Goal: Register for event/course

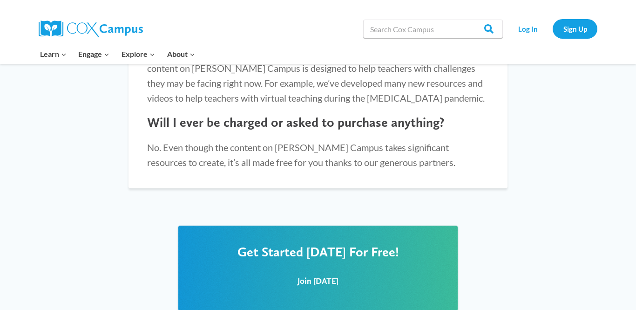
scroll to position [1058, 0]
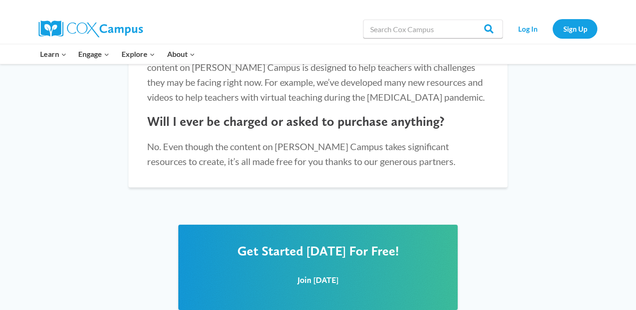
click at [434, 243] on h2 "Get Started Today For Free!" at bounding box center [318, 251] width 242 height 16
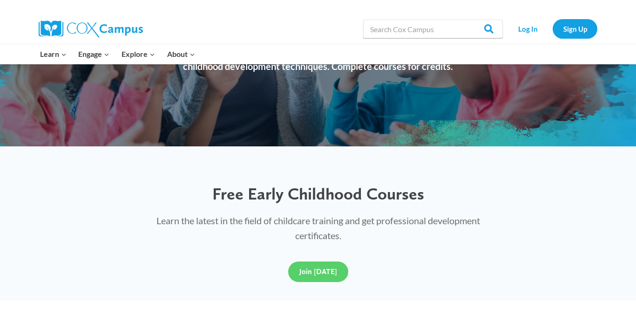
scroll to position [150, 0]
click at [318, 278] on link "Join Today" at bounding box center [318, 272] width 60 height 20
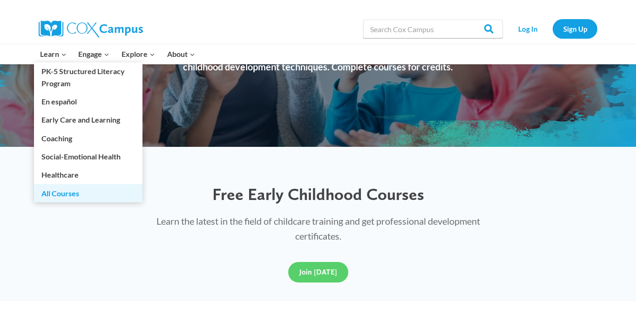
click at [75, 195] on link "All Courses" at bounding box center [88, 193] width 109 height 18
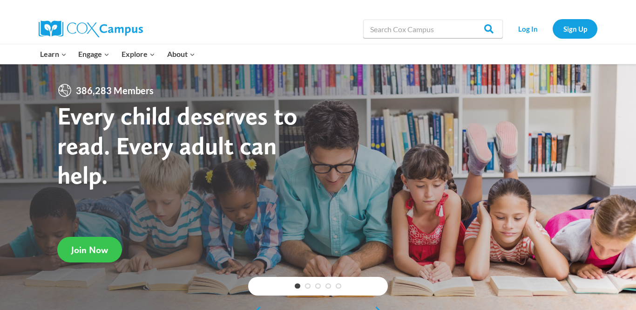
click at [84, 250] on span "Join Now" at bounding box center [89, 249] width 37 height 11
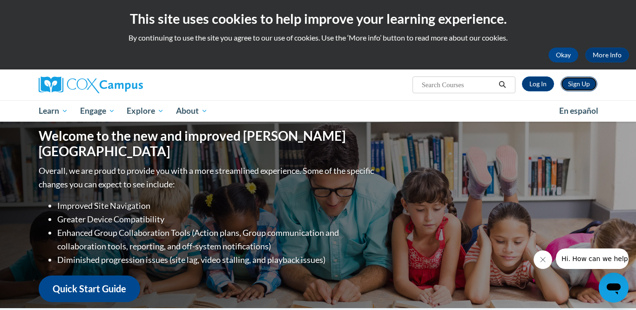
click at [583, 86] on link "Sign Up" at bounding box center [579, 83] width 37 height 15
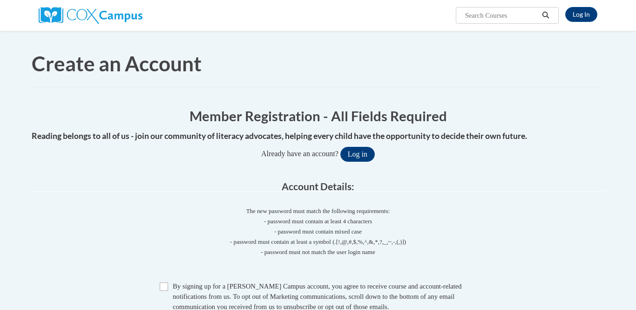
click at [456, 24] on span "Search Search..." at bounding box center [507, 15] width 103 height 17
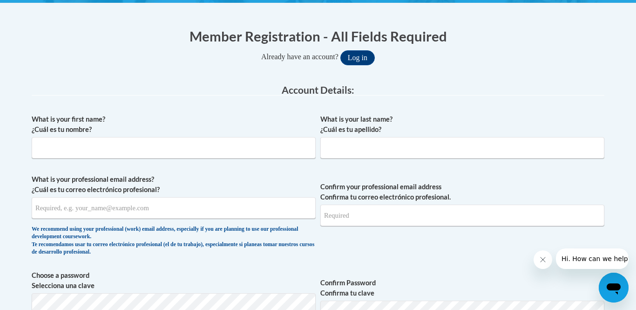
scroll to position [173, 0]
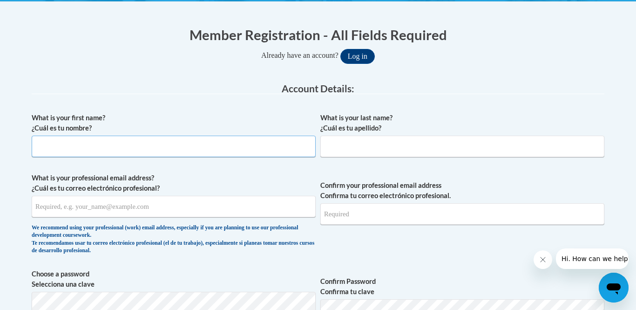
click at [110, 139] on input "What is your first name? ¿Cuál es tu nombre?" at bounding box center [174, 146] width 284 height 21
type input "Cierra"
type input "N"
type input "Myers"
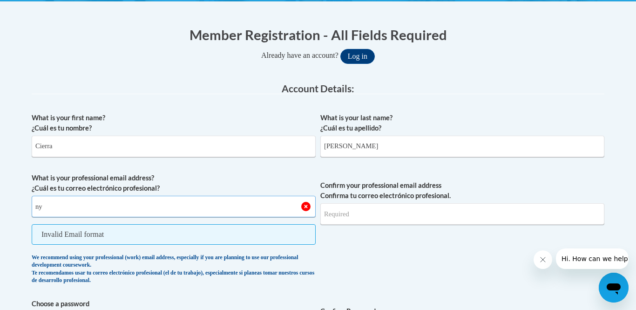
type input "n"
type input "myerscierra@yahoo.com"
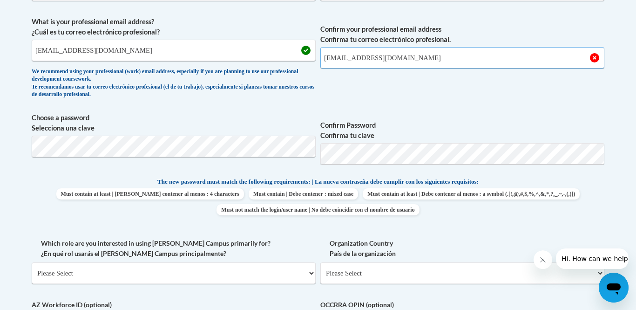
scroll to position [316, 0]
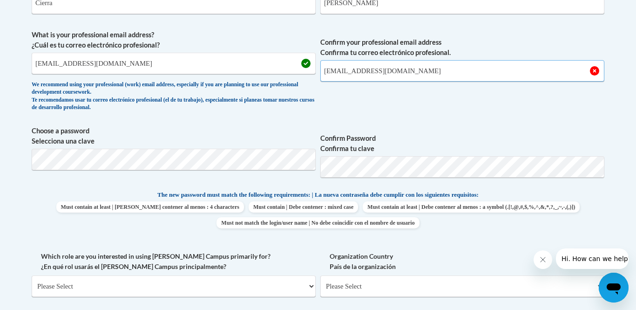
type input "myerscierra@yahoo.com"
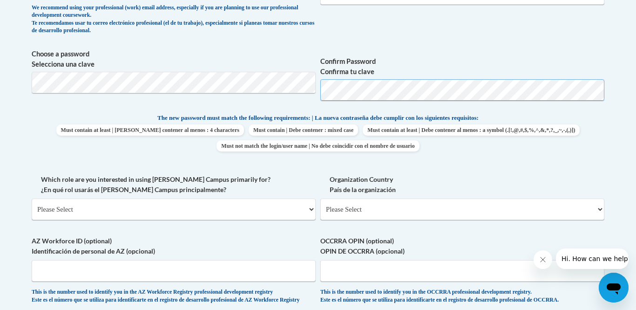
scroll to position [399, 0]
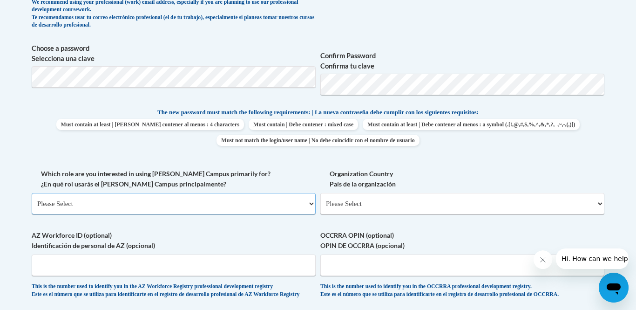
click at [85, 208] on select "Please Select College/University | Colegio/Universidad Community/Nonprofit Part…" at bounding box center [174, 203] width 284 height 21
select select "fbf2d438-af2f-41f8-98f1-81c410e29de3"
click at [32, 193] on select "Please Select College/University | Colegio/Universidad Community/Nonprofit Part…" at bounding box center [174, 203] width 284 height 21
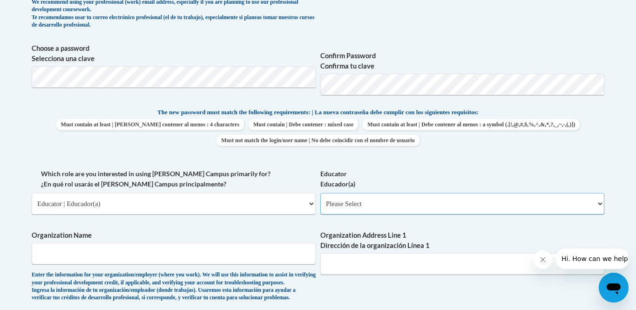
click at [443, 197] on select "Please Select Early Learning/Daycare Teacher/Family Home Care Provider | Maestr…" at bounding box center [462, 203] width 284 height 21
select select "5e2af403-4f2c-4e49-a02f-103e55d7b75b"
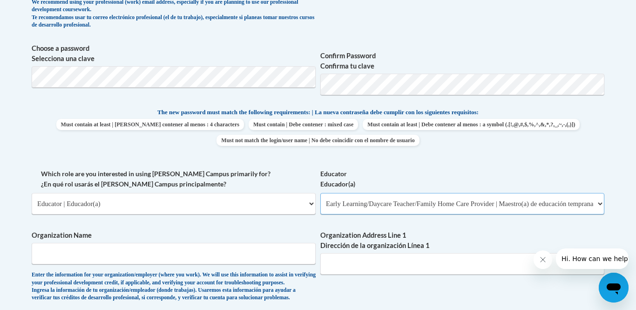
click at [320, 193] on select "Please Select Early Learning/Daycare Teacher/Family Home Care Provider | Maestr…" at bounding box center [462, 203] width 284 height 21
click at [238, 243] on input "Organization Name" at bounding box center [174, 253] width 284 height 21
type input "Start Right Learning Center"
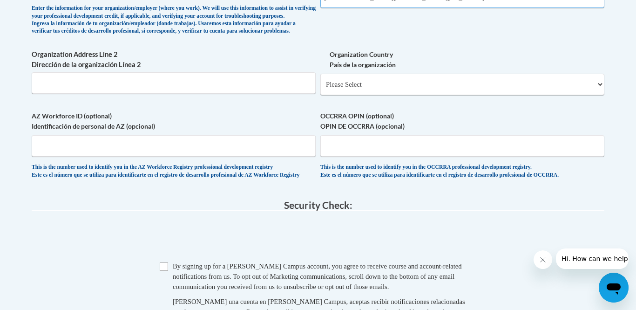
scroll to position [665, 0]
type input "940 Hudnell St Washington NC"
click at [404, 95] on select "Please Select United States | Estados Unidos Outside of the United States | Fue…" at bounding box center [462, 84] width 284 height 21
select select "ad49bcad-a171-4b2e-b99c-48b446064914"
click at [320, 89] on select "Please Select United States | Estados Unidos Outside of the United States | Fue…" at bounding box center [462, 84] width 284 height 21
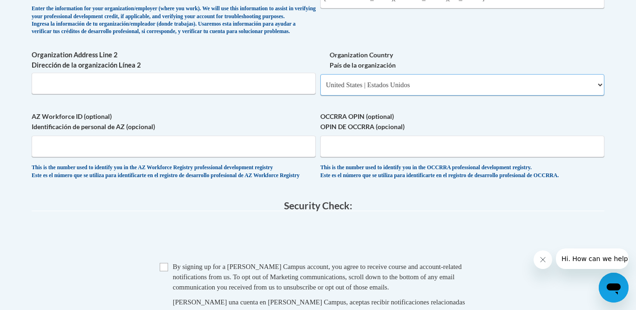
select select
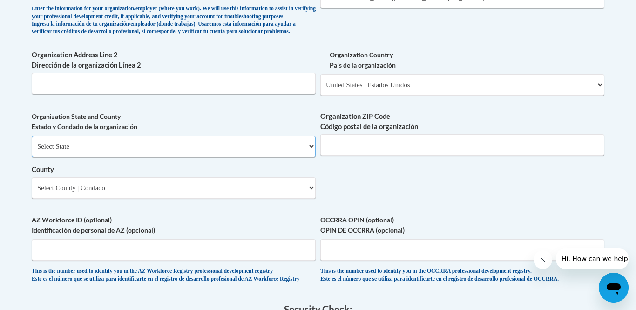
click at [297, 157] on select "Select State Alabama Alaska Arizona Arkansas California Colorado Connecticut De…" at bounding box center [174, 146] width 284 height 21
select select "North Carolina"
click at [32, 151] on select "Select State Alabama Alaska Arizona Arkansas California Colorado Connecticut De…" at bounding box center [174, 146] width 284 height 21
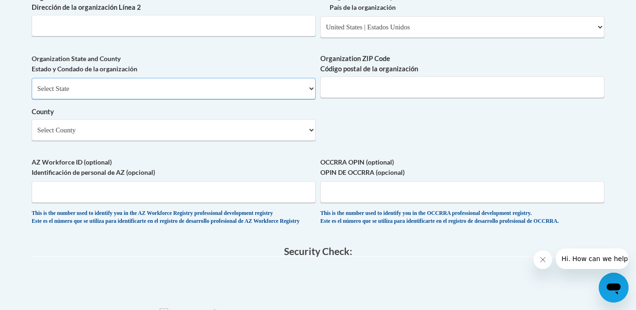
scroll to position [740, 0]
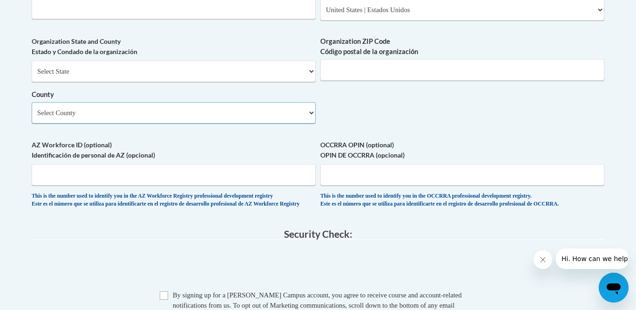
click at [307, 123] on select "Select County Alamance Alexander Alleghany Anson Ashe Avery Beaufort Bertie Bla…" at bounding box center [174, 112] width 284 height 21
click at [32, 117] on select "Select County Alamance Alexander Alleghany Anson Ashe Avery Beaufort Bertie Bla…" at bounding box center [174, 112] width 284 height 21
click at [271, 123] on select "Select County Alamance Alexander Alleghany Anson Ashe Avery Beaufort Bertie Bla…" at bounding box center [174, 112] width 284 height 21
click at [276, 123] on select "Select County Alamance Alexander Alleghany Anson Ashe Avery Beaufort Bertie Bla…" at bounding box center [174, 112] width 284 height 21
click at [278, 123] on select "Select County Alamance Alexander Alleghany Anson Ashe Avery Beaufort Bertie Bla…" at bounding box center [174, 112] width 284 height 21
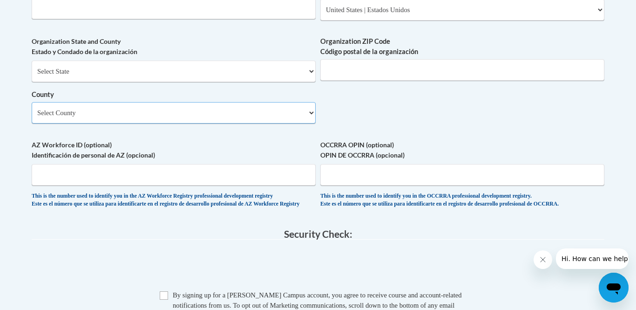
select select "Beaufort"
click at [32, 117] on select "Select County Alamance Alexander Alleghany Anson Ashe Avery Beaufort Bertie Bla…" at bounding box center [174, 112] width 284 height 21
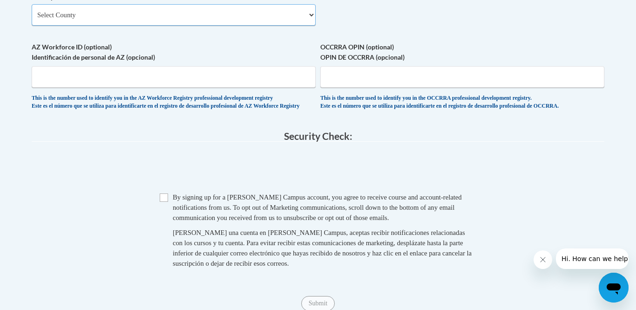
scroll to position [839, 0]
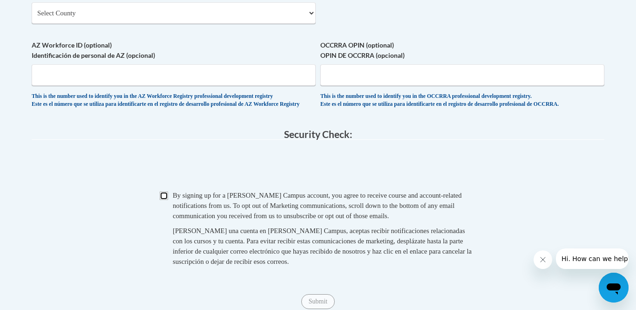
click at [164, 200] on input "Checkbox" at bounding box center [164, 195] width 8 height 8
checkbox input "true"
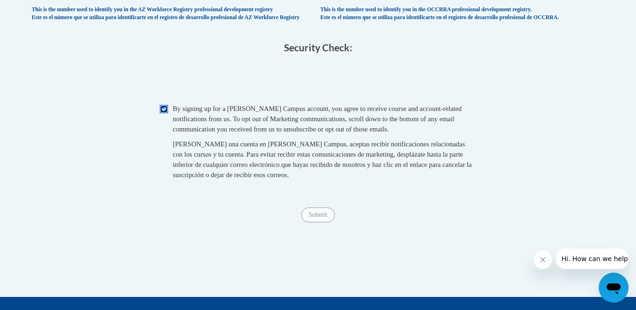
scroll to position [925, 0]
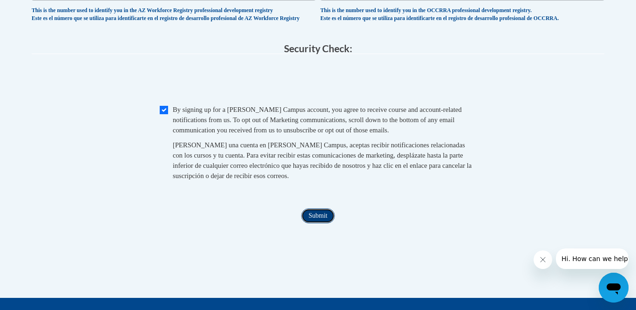
click at [327, 223] on input "Submit" at bounding box center [318, 215] width 34 height 15
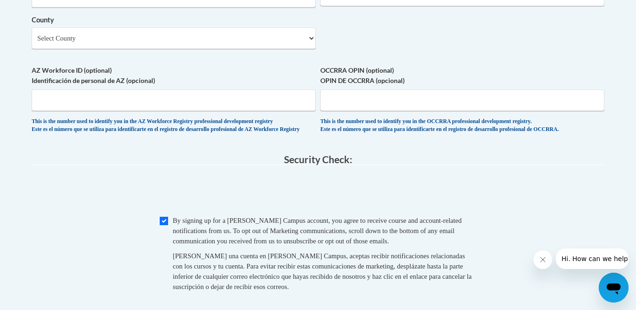
click at [444, 86] on label "OCCRRA OPIN (optional) OPIN DE OCCRRA (opcional)" at bounding box center [462, 75] width 284 height 20
click at [444, 96] on input "OCCRRA OPIN (optional) OPIN DE OCCRRA (opcional)" at bounding box center [462, 99] width 284 height 21
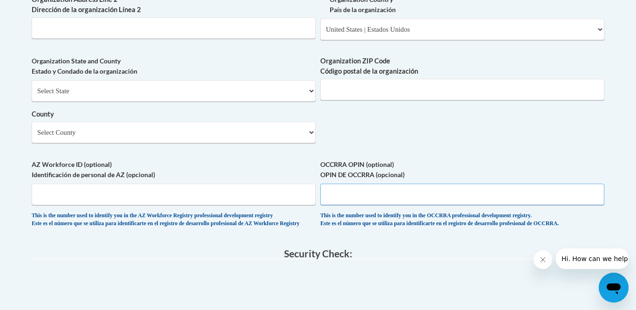
scroll to position [721, 0]
click at [516, 99] on input "Organization ZIP Code Código postal de la organización" at bounding box center [462, 88] width 284 height 21
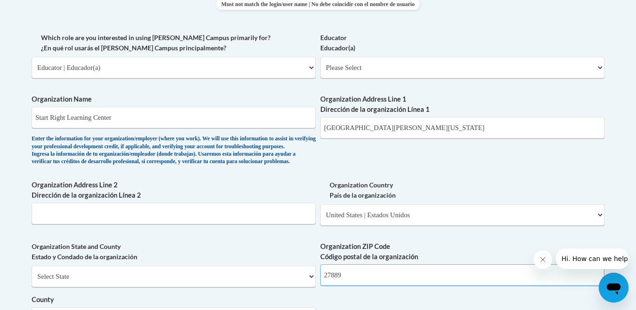
scroll to position [536, 0]
type input "27889"
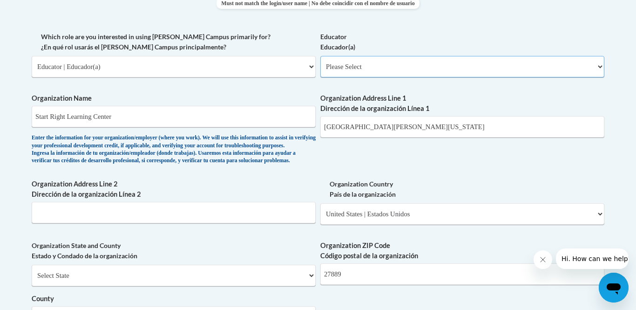
click at [436, 65] on select "Please Select Early Learning/Daycare Teacher/Family Home Care Provider | Maestr…" at bounding box center [462, 66] width 284 height 21
select select "5e2af403-4f2c-4e49-a02f-103e55d7b75b"
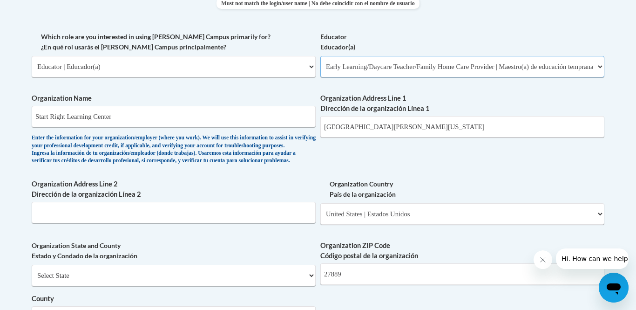
click at [320, 56] on select "Please Select Early Learning/Daycare Teacher/Family Home Care Provider | Maestr…" at bounding box center [462, 66] width 284 height 21
select select "null"
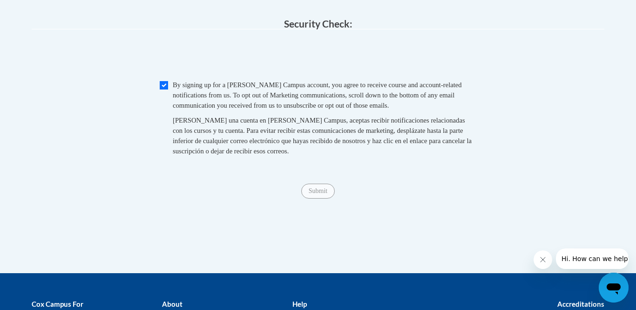
scroll to position [954, 0]
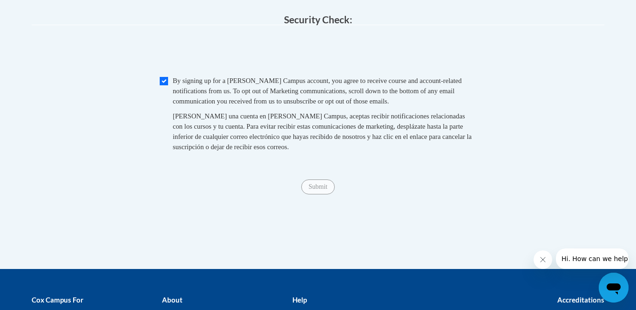
click at [442, 105] on span "By signing up for a Cox Campus account, you agree to receive course and account…" at bounding box center [317, 91] width 289 height 28
click at [166, 85] on input "Checkbox" at bounding box center [164, 81] width 8 height 8
click at [167, 85] on input "Checkbox" at bounding box center [164, 81] width 8 height 8
checkbox input "true"
click at [326, 194] on input "Submit" at bounding box center [318, 186] width 34 height 15
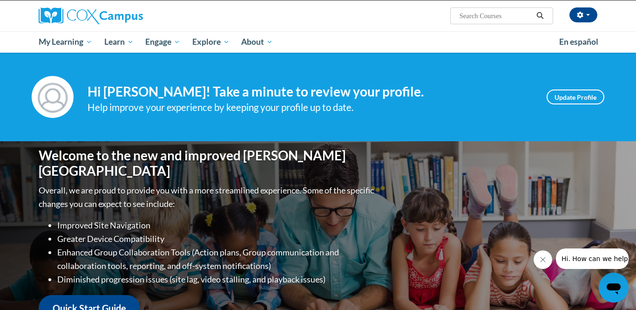
scroll to position [68, 0]
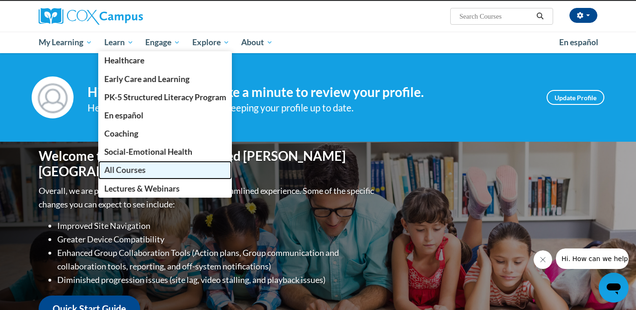
click at [142, 166] on span "All Courses" at bounding box center [124, 170] width 41 height 10
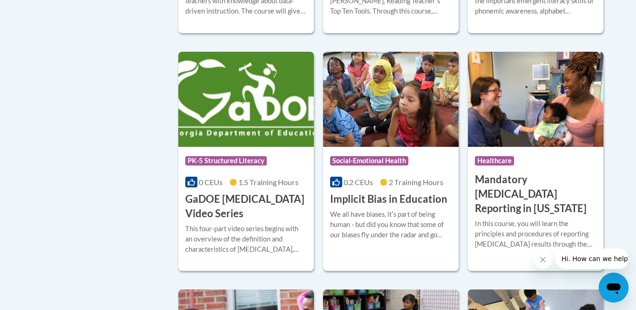
scroll to position [1190, 0]
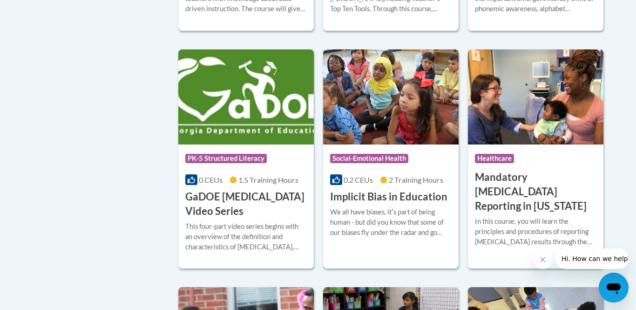
click at [427, 120] on img at bounding box center [391, 96] width 136 height 95
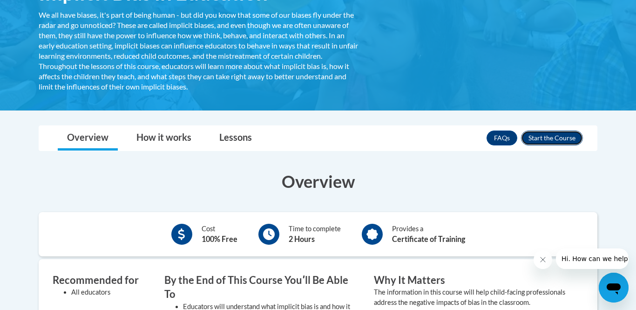
click at [534, 142] on button "Enroll" at bounding box center [552, 137] width 62 height 15
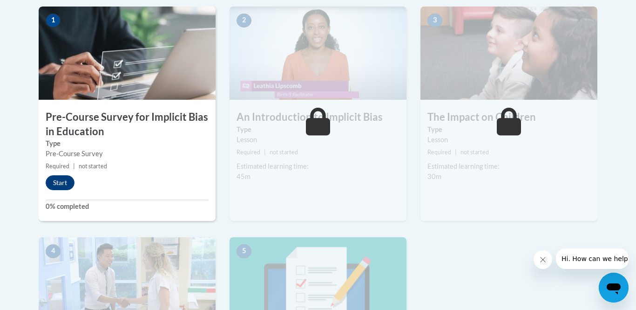
scroll to position [306, 0]
click at [62, 181] on button "Start" at bounding box center [60, 183] width 29 height 15
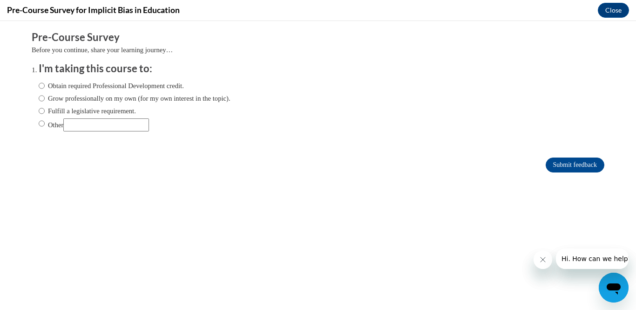
scroll to position [0, 0]
click at [41, 86] on input "Obtain required Professional Development credit." at bounding box center [42, 86] width 6 height 10
radio input "true"
click at [557, 165] on input "Submit feedback" at bounding box center [575, 164] width 59 height 15
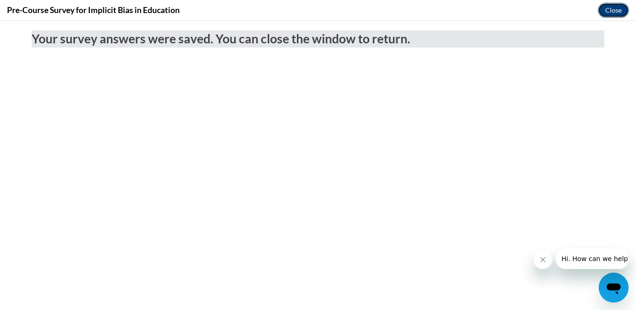
click at [613, 14] on button "Close" at bounding box center [613, 10] width 31 height 15
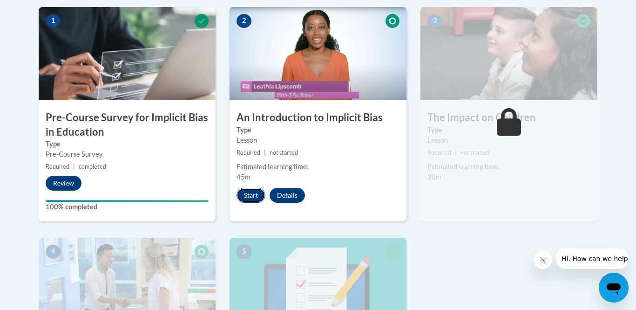
click at [256, 194] on button "Start" at bounding box center [251, 195] width 29 height 15
